Goal: Complete application form

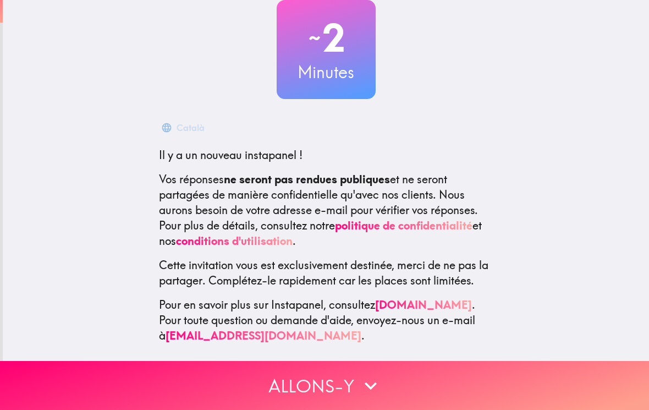
click at [396, 397] on button "Allons-y" at bounding box center [324, 385] width 649 height 49
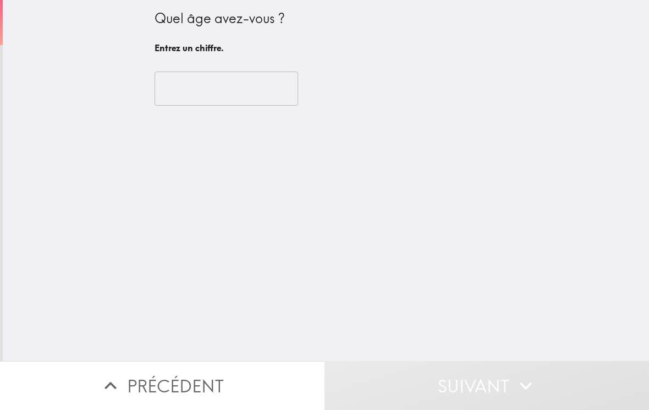
click at [268, 87] on input "number" at bounding box center [225, 88] width 143 height 34
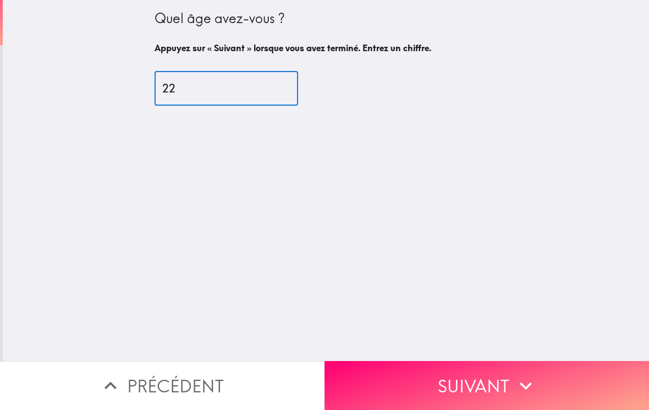
type input "22"
click at [472, 390] on button "Suivant" at bounding box center [486, 385] width 324 height 49
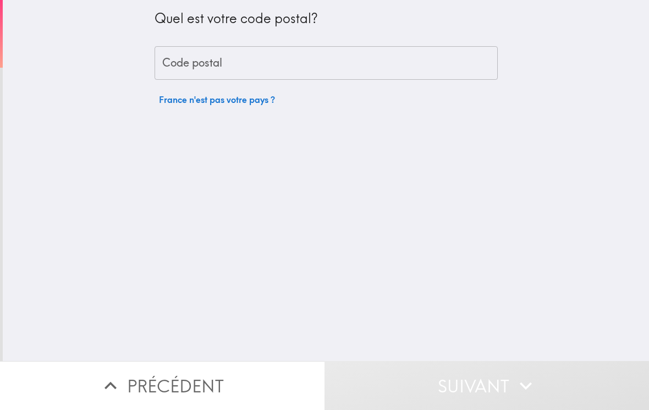
click at [431, 63] on input "Code postal" at bounding box center [325, 63] width 343 height 34
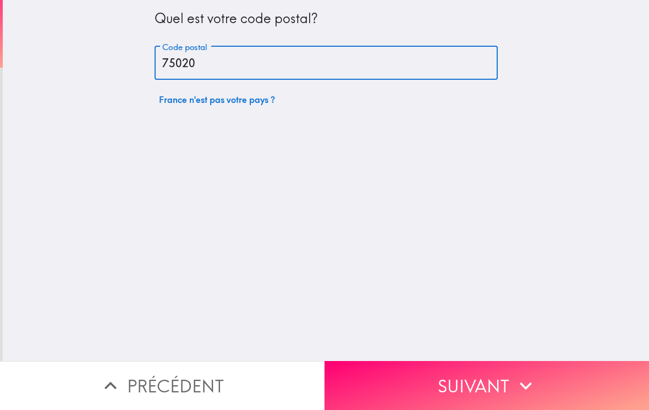
type input "75020"
click at [520, 395] on icon "button" at bounding box center [525, 385] width 24 height 24
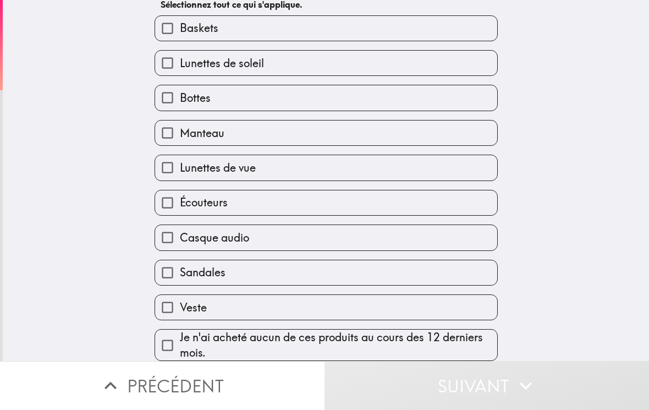
scroll to position [67, 0]
click at [337, 195] on label "Écouteurs" at bounding box center [326, 202] width 342 height 25
click at [180, 195] on input "Écouteurs" at bounding box center [167, 202] width 25 height 25
checkbox input "true"
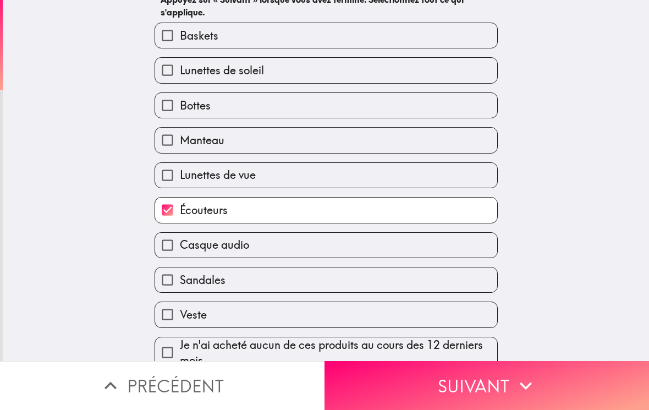
click at [459, 382] on button "Suivant" at bounding box center [486, 385] width 324 height 49
